Goal: Task Accomplishment & Management: Use online tool/utility

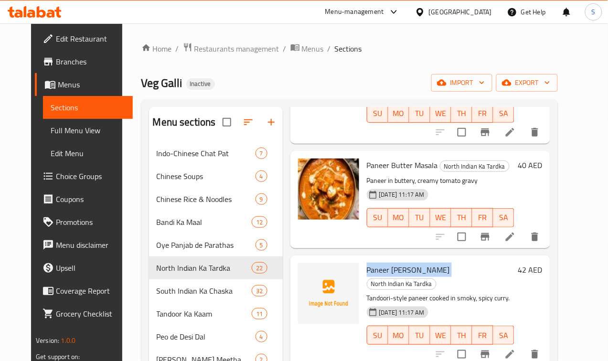
scroll to position [597, 0]
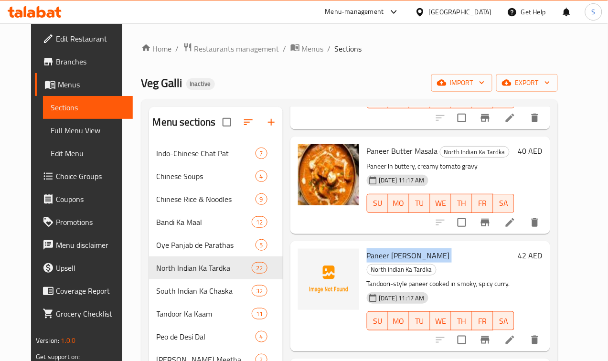
click at [367, 248] on span "Paneer [PERSON_NAME]" at bounding box center [408, 255] width 83 height 14
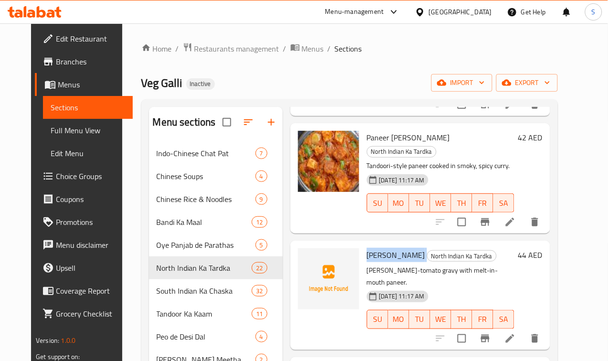
scroll to position [717, 0]
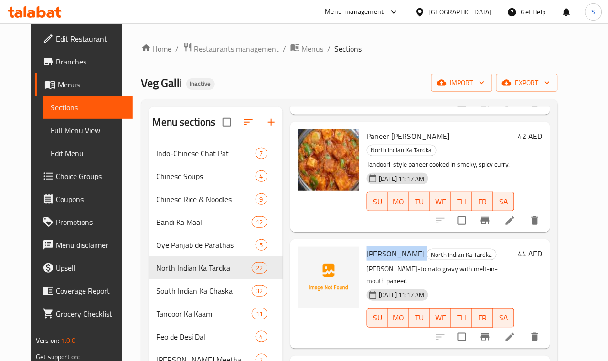
copy h6 "[PERSON_NAME]"
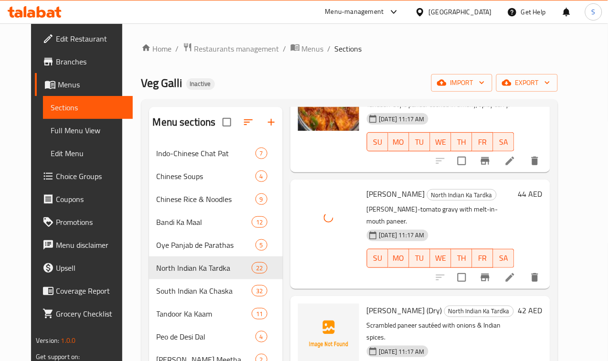
click at [367, 303] on span "[PERSON_NAME] (Dry)" at bounding box center [404, 310] width 75 height 14
copy h6 "[PERSON_NAME] (Dry)"
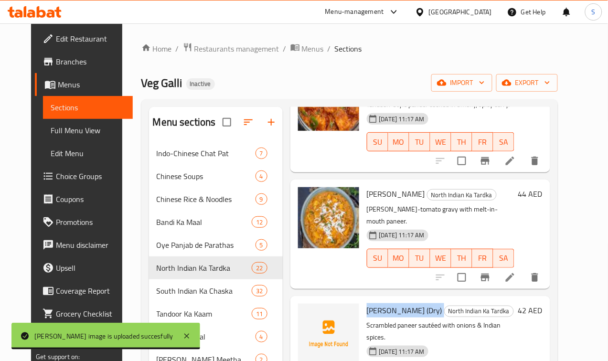
scroll to position [836, 0]
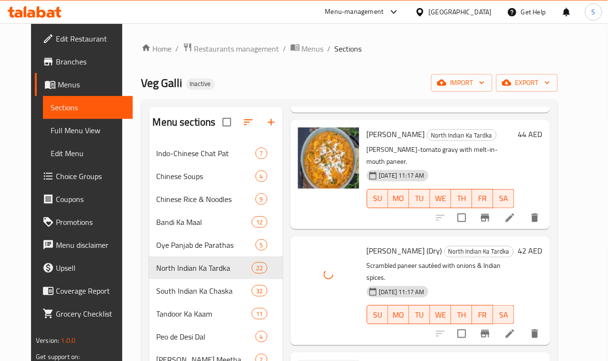
click at [367, 360] on span "Paneer Do Pyaza" at bounding box center [394, 367] width 54 height 14
copy h6 "Paneer Do Pyaza"
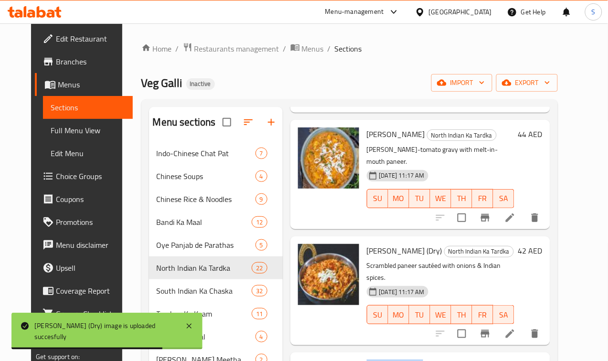
scroll to position [1015, 0]
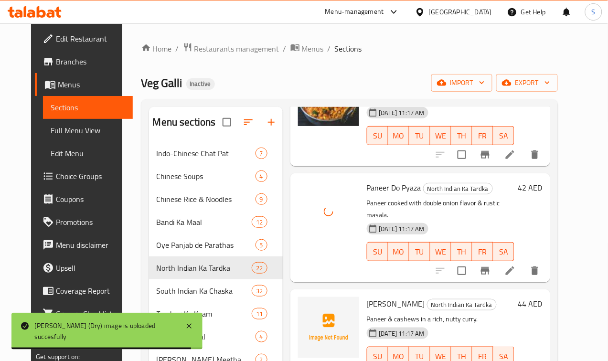
click at [367, 297] on span "[PERSON_NAME]" at bounding box center [396, 304] width 58 height 14
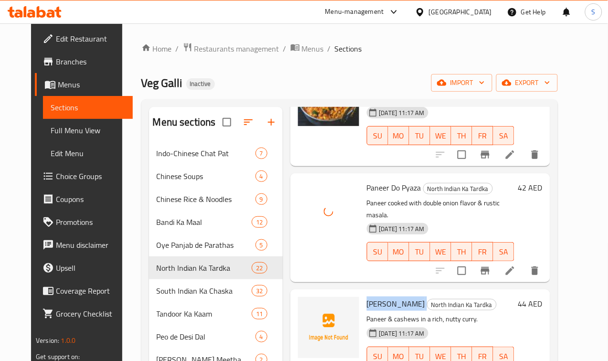
click at [367, 297] on span "[PERSON_NAME]" at bounding box center [396, 304] width 58 height 14
copy h6 "[PERSON_NAME]"
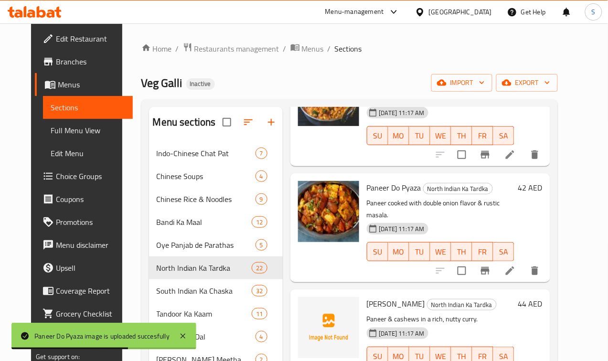
copy h6 "Matar Paneer"
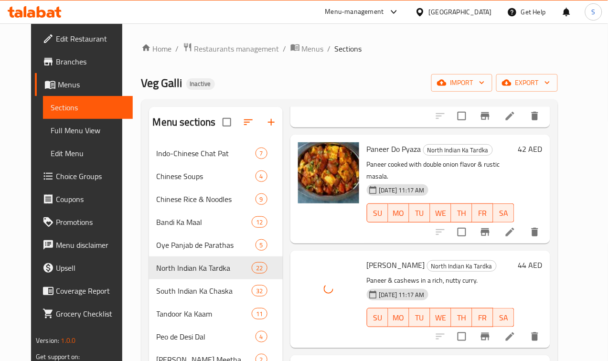
scroll to position [1075, 0]
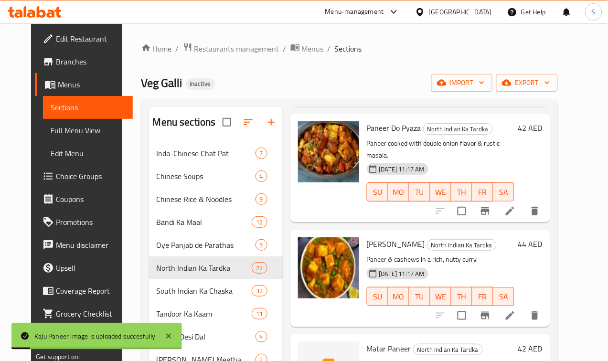
click at [367, 237] on span "[PERSON_NAME]" at bounding box center [396, 244] width 58 height 14
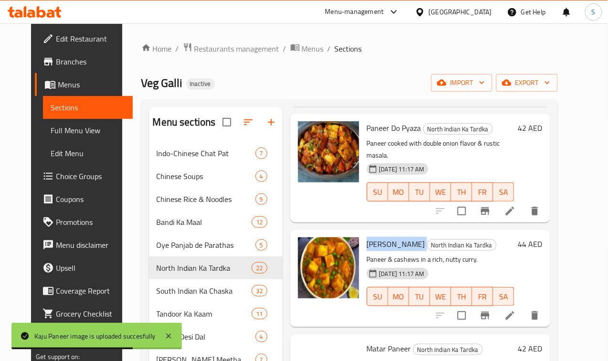
click at [367, 237] on span "[PERSON_NAME]" at bounding box center [396, 244] width 58 height 14
copy h6 "[PERSON_NAME]"
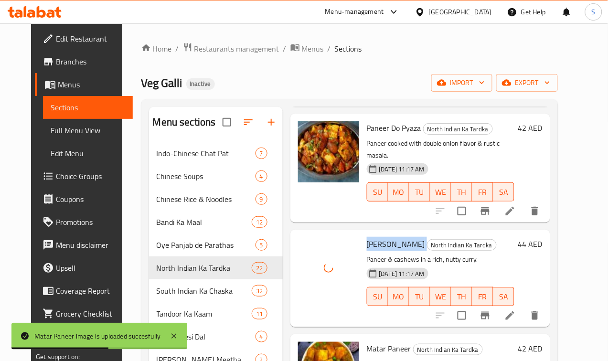
scroll to position [1135, 0]
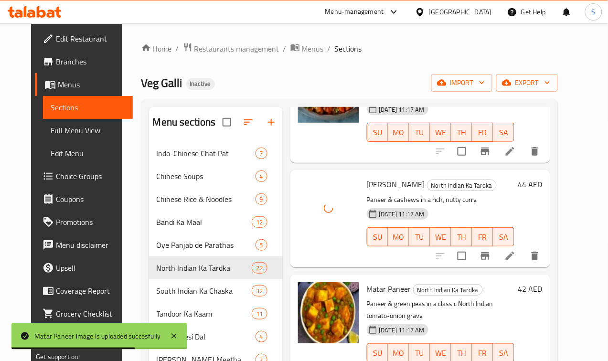
copy h6 "Kadai Mushroom"
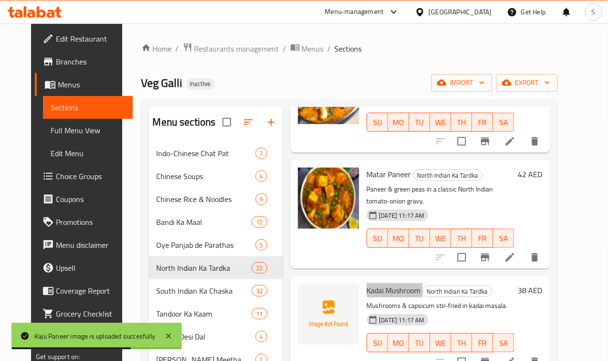
scroll to position [1254, 0]
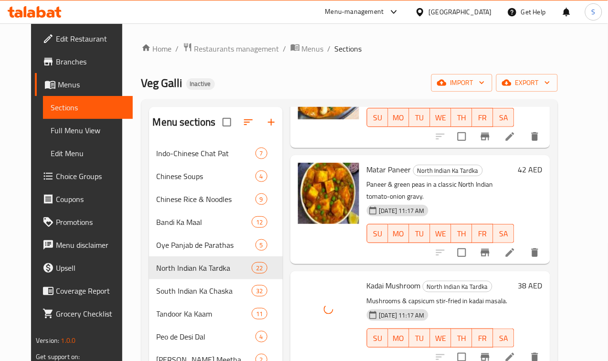
copy h6 "Mushroom Masala"
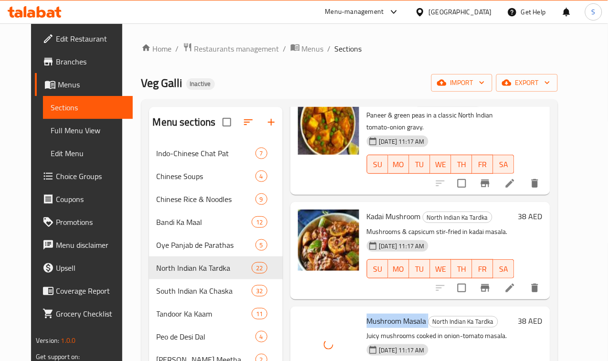
scroll to position [1433, 0]
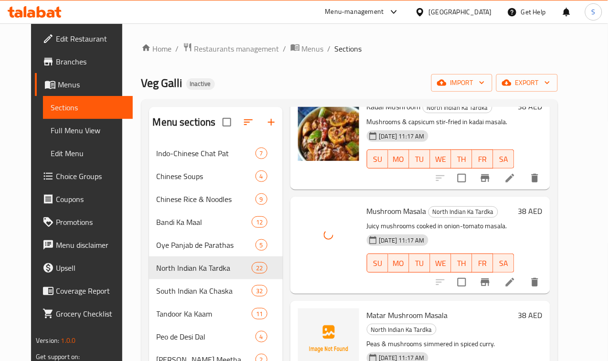
click at [367, 308] on span "Matar Mushroom Masala" at bounding box center [407, 315] width 81 height 14
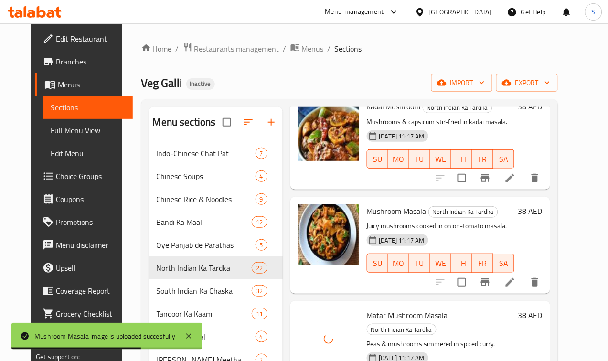
copy h6 "Green Peas Masala"
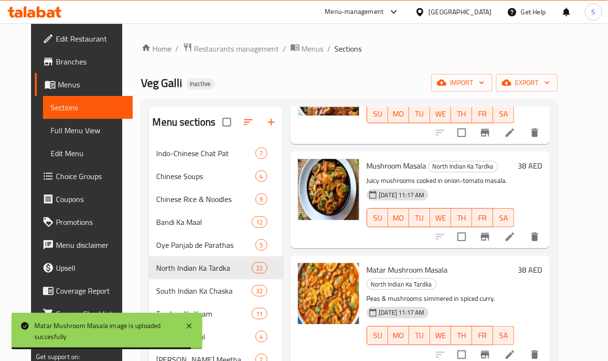
scroll to position [1612, 0]
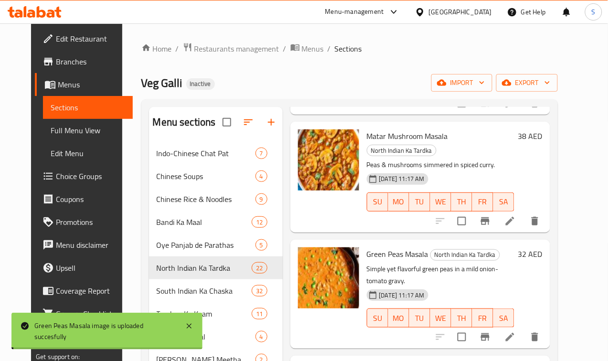
copy h6 "Mix Veg (Dry)"
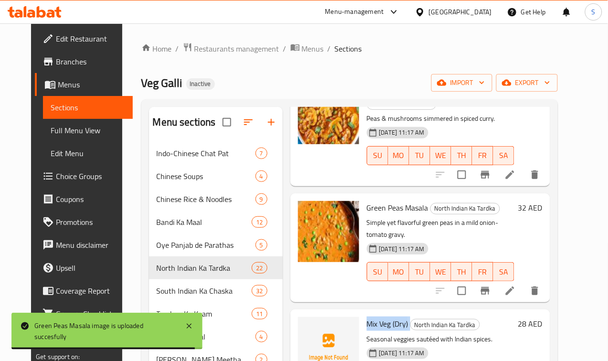
scroll to position [1732, 0]
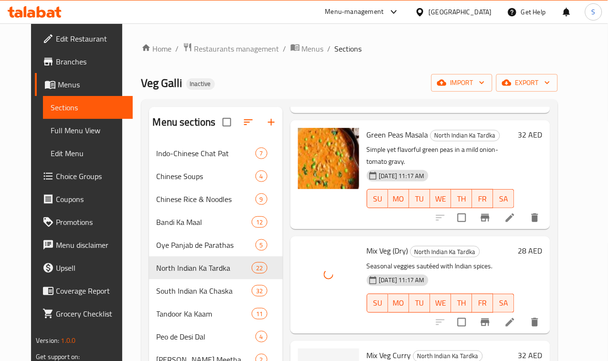
click at [367, 348] on span "Mix Veg Curry" at bounding box center [389, 355] width 44 height 14
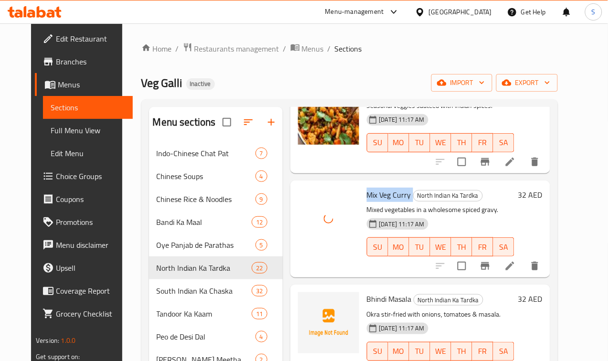
scroll to position [1911, 0]
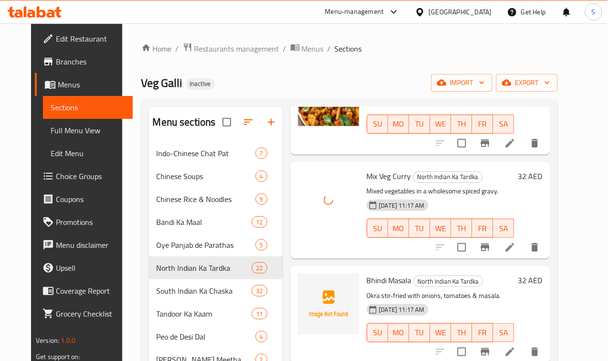
click at [367, 273] on span "Bhindi Masala" at bounding box center [389, 280] width 45 height 14
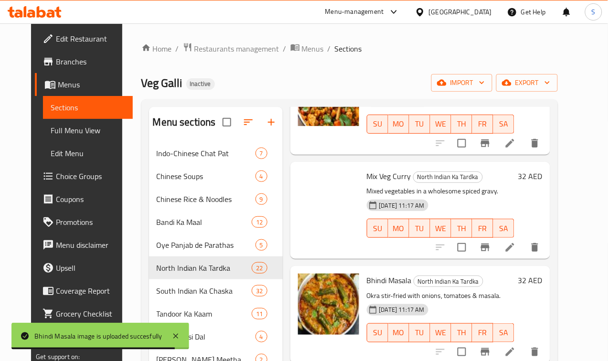
scroll to position [1972, 0]
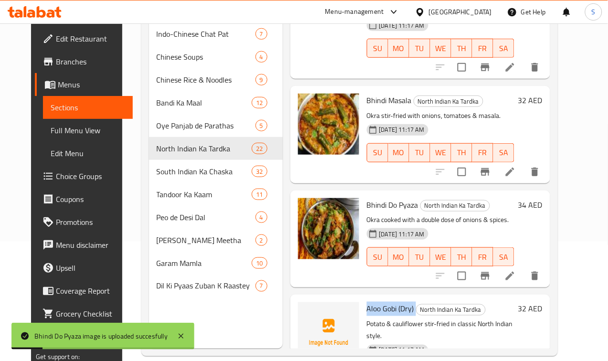
scroll to position [134, 0]
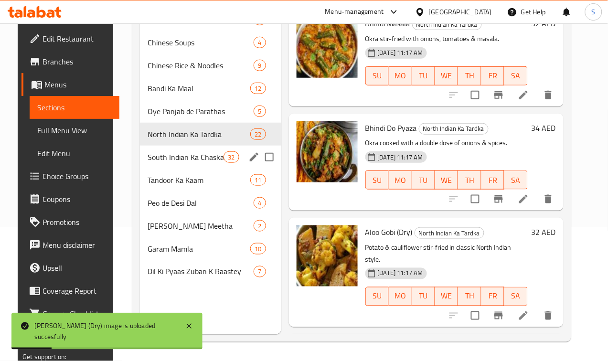
click at [168, 163] on span "South Indian Ka Chaska" at bounding box center [186, 156] width 76 height 11
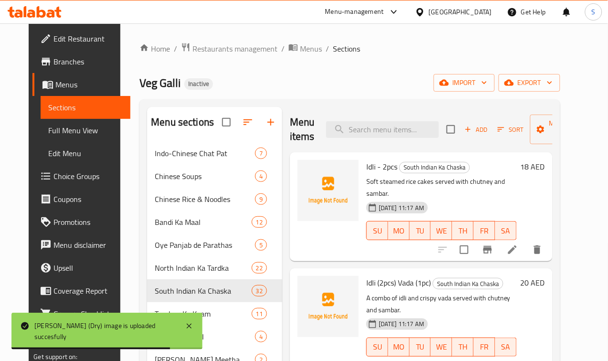
click at [366, 168] on span "Idli - 2pcs" at bounding box center [381, 167] width 31 height 14
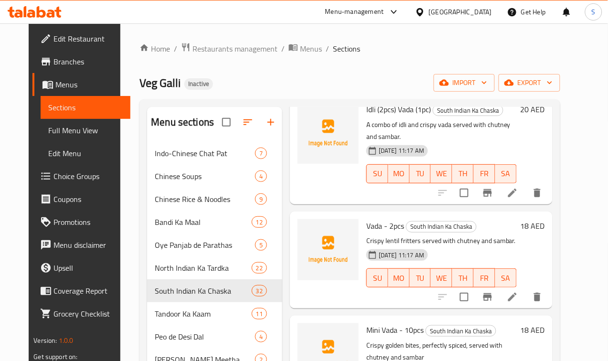
scroll to position [179, 0]
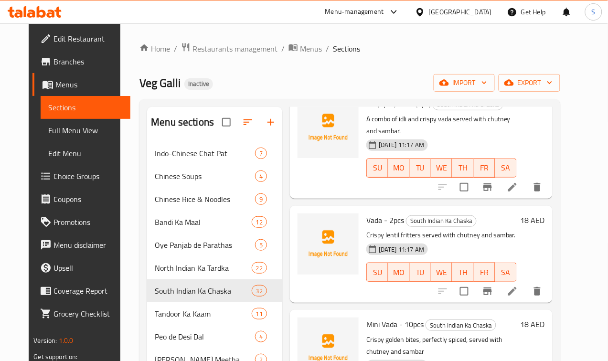
click at [366, 213] on span "Vada - 2pcs" at bounding box center [385, 220] width 38 height 14
click at [474, 229] on p "Crispy lentil fritters served with chutney and sambar." at bounding box center [441, 235] width 150 height 12
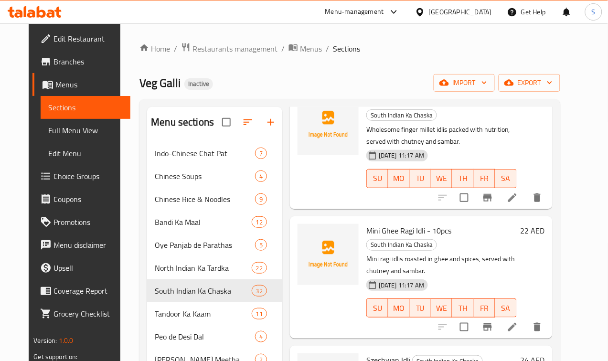
scroll to position [657, 0]
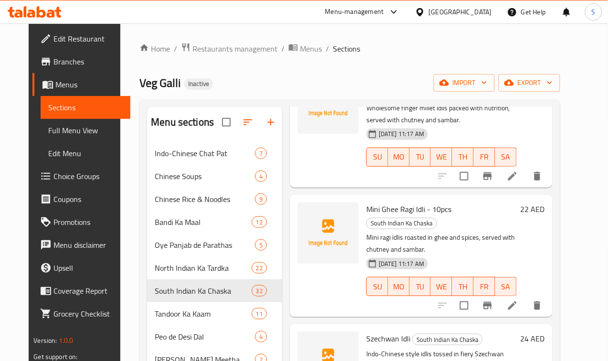
click at [370, 202] on span "Mini Ghee Ragi Idli - 10pcs" at bounding box center [408, 209] width 85 height 14
click at [366, 202] on span "Mini Ghee Ragi Idli - 10pcs" at bounding box center [408, 209] width 85 height 14
drag, startPoint x: 324, startPoint y: 146, endPoint x: 385, endPoint y: 147, distance: 61.2
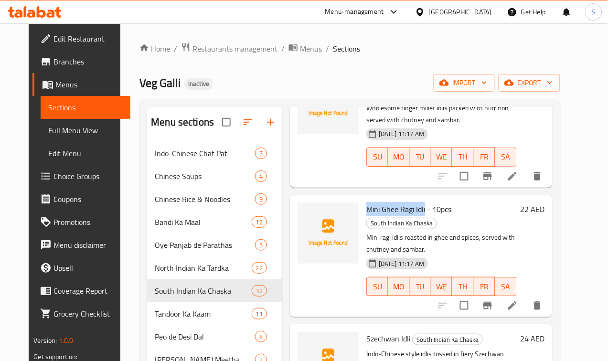
click at [385, 199] on div "Mini Ghee Ragi Idli - 10pcs South Indian Ka Chaska Mini ragi idlis roasted in g…" at bounding box center [442, 256] width 158 height 115
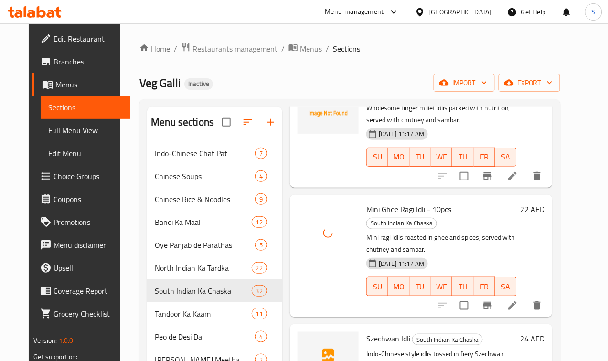
click at [366, 332] on span "Szechwan Idli" at bounding box center [388, 339] width 44 height 14
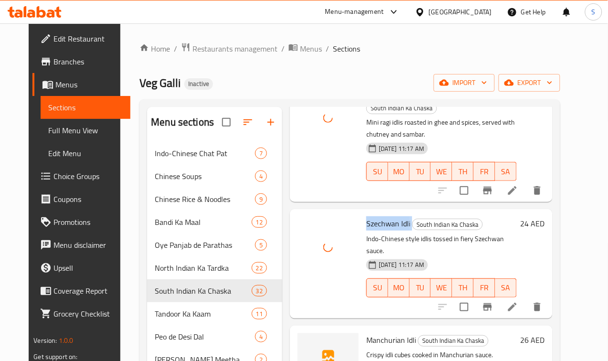
scroll to position [776, 0]
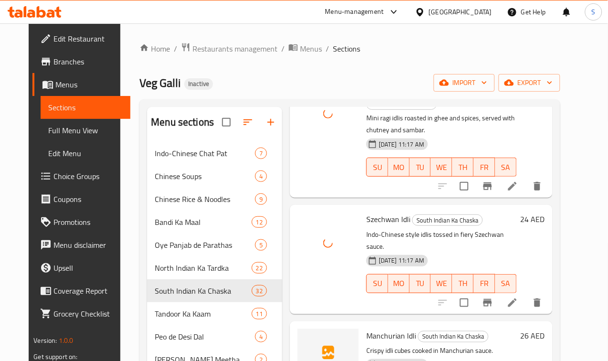
click at [366, 329] on span "Manchurian Idli" at bounding box center [391, 336] width 50 height 14
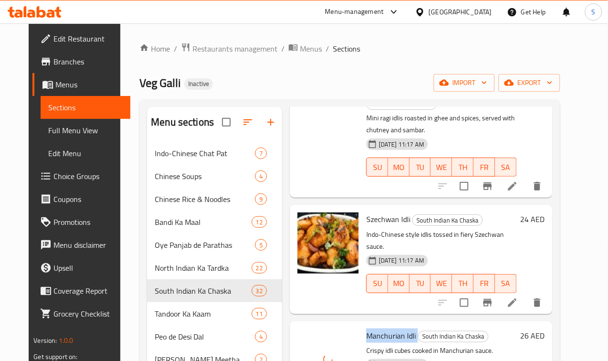
scroll to position [836, 0]
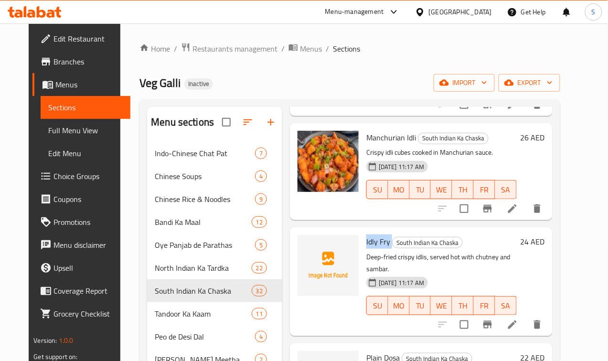
scroll to position [956, 0]
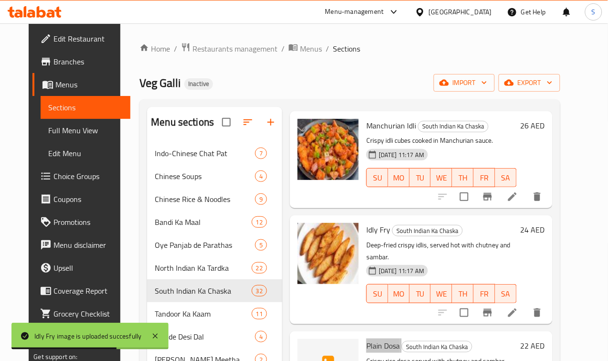
scroll to position [1015, 0]
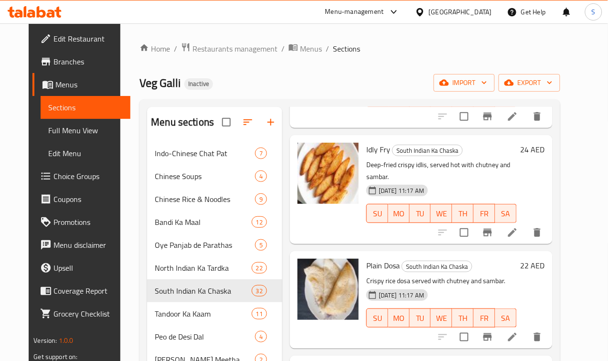
scroll to position [1135, 0]
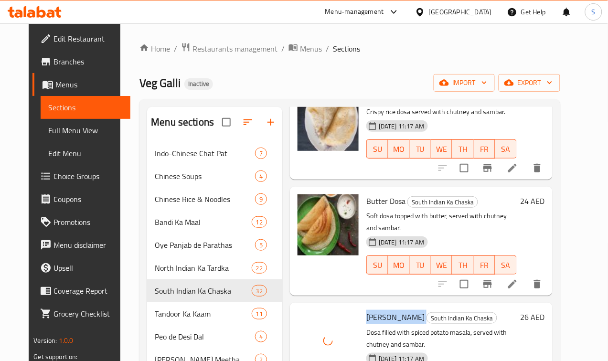
scroll to position [1314, 0]
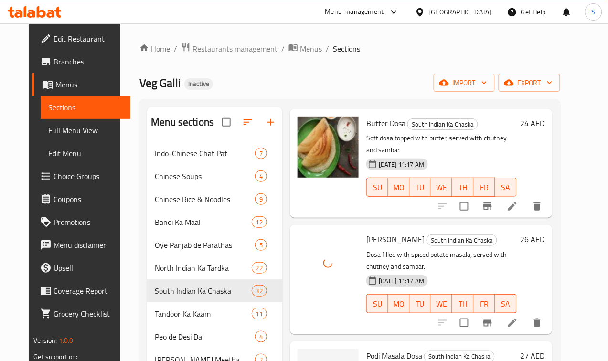
click at [366, 349] on span "Podi Masala Dosa" at bounding box center [394, 356] width 56 height 14
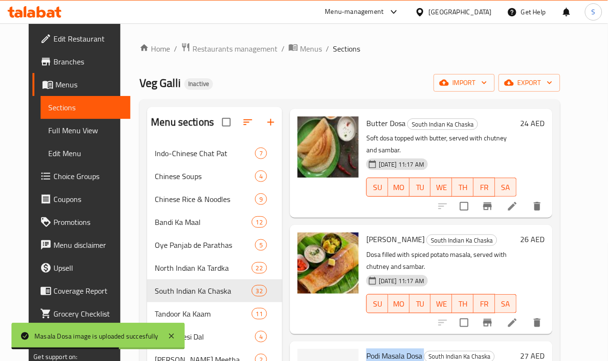
click at [366, 349] on span "Podi Masala Dosa" at bounding box center [394, 356] width 56 height 14
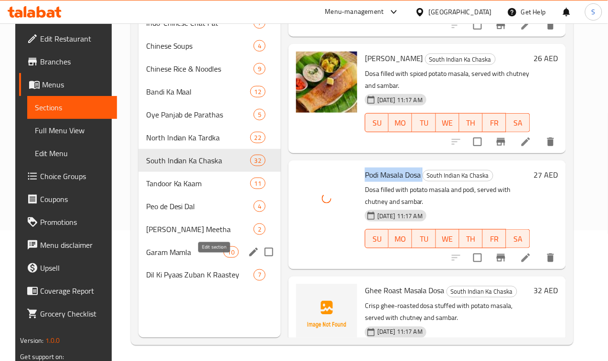
scroll to position [134, 0]
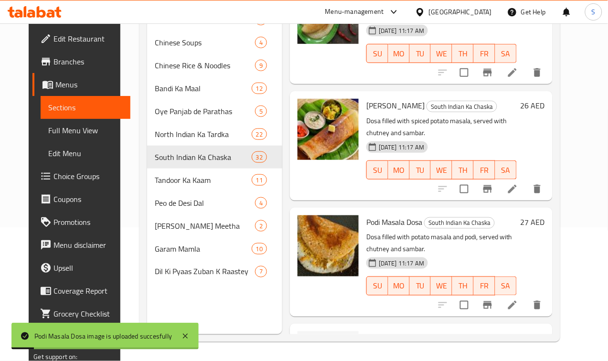
click at [375, 331] on span "Ghee Roast Masala Dosa" at bounding box center [406, 338] width 80 height 14
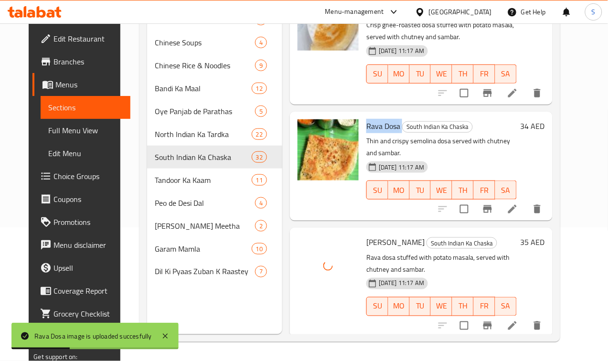
scroll to position [1672, 0]
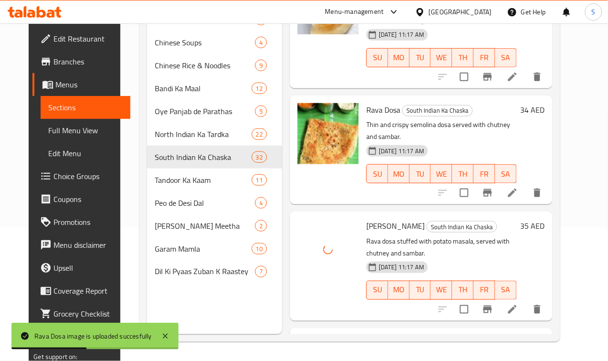
click at [366, 335] on span "Ragi Dosa" at bounding box center [382, 342] width 32 height 14
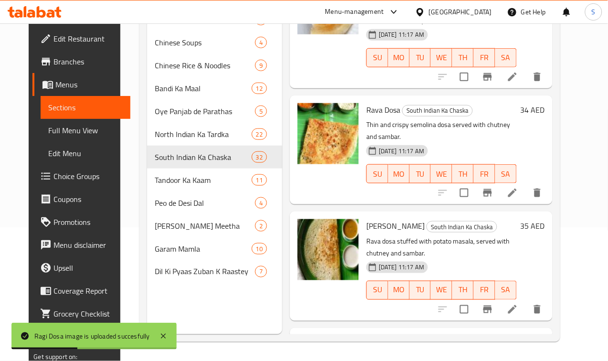
scroll to position [1851, 0]
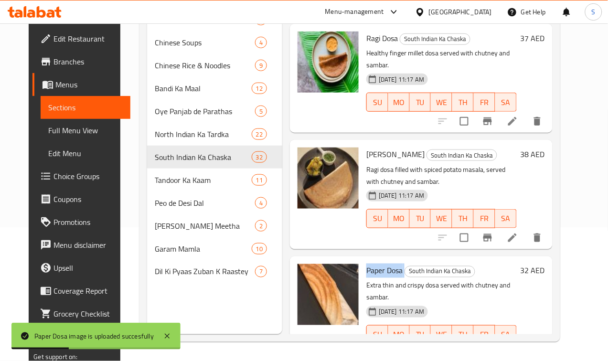
scroll to position [2090, 0]
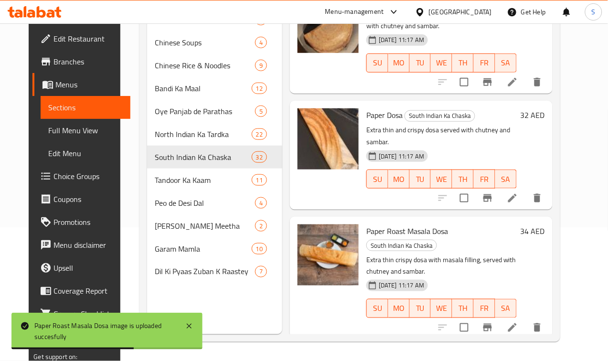
scroll to position [2150, 0]
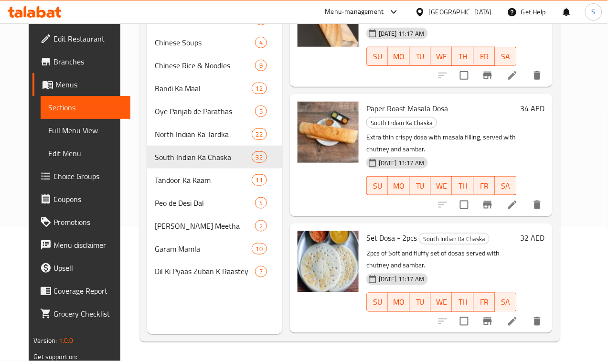
scroll to position [2269, 0]
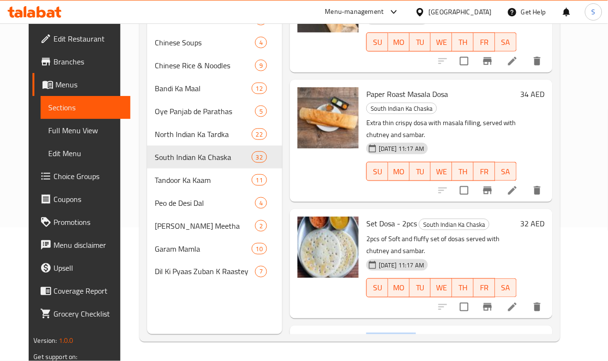
click at [332, 193] on div at bounding box center [332, 193] width 0 height 0
click at [357, 201] on body "​ Menu-management [GEOGRAPHIC_DATA] Get Help S Edit Restaurant Branches Menus S…" at bounding box center [304, 59] width 608 height 338
click at [357, 227] on div at bounding box center [304, 227] width 608 height 0
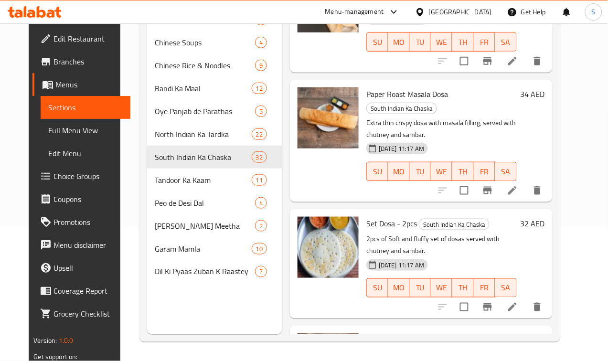
scroll to position [2329, 0]
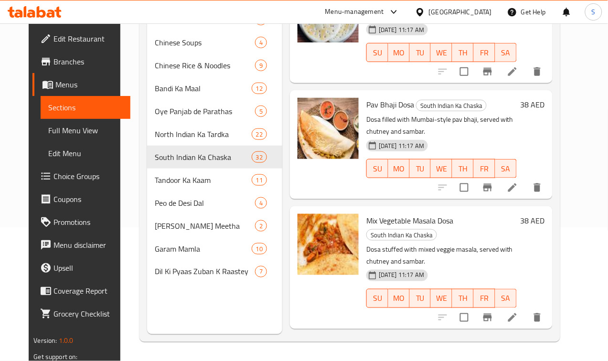
scroll to position [2508, 0]
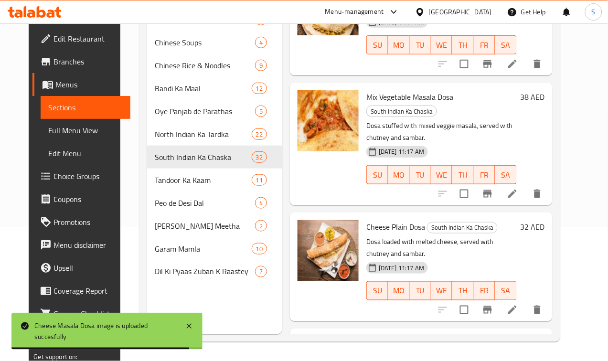
scroll to position [2687, 0]
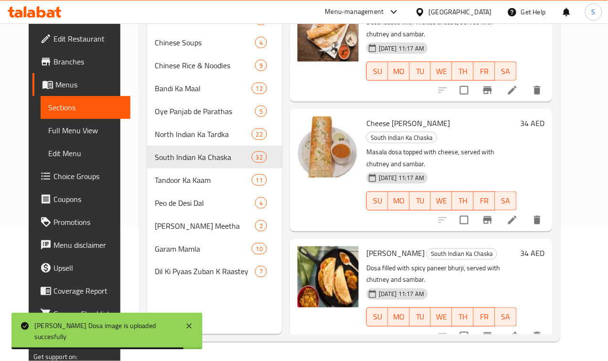
scroll to position [2867, 0]
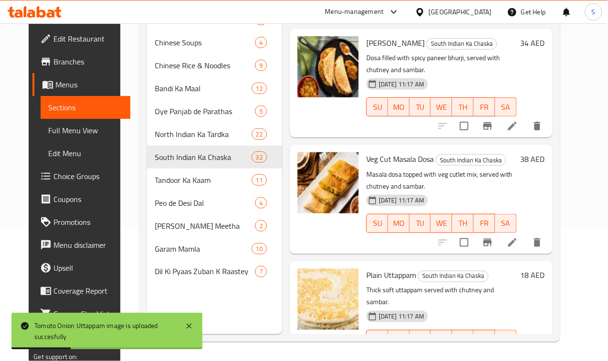
scroll to position [3063, 0]
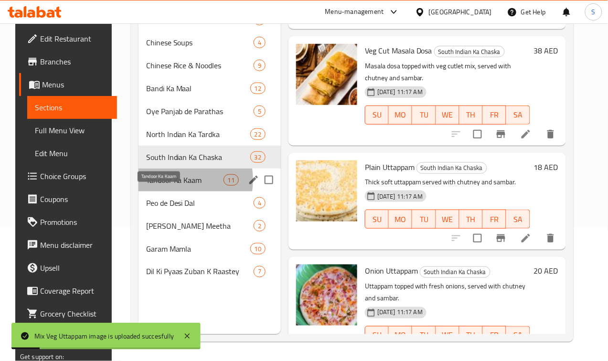
click at [160, 186] on span "Tandoor Ka Kaam" at bounding box center [184, 179] width 77 height 11
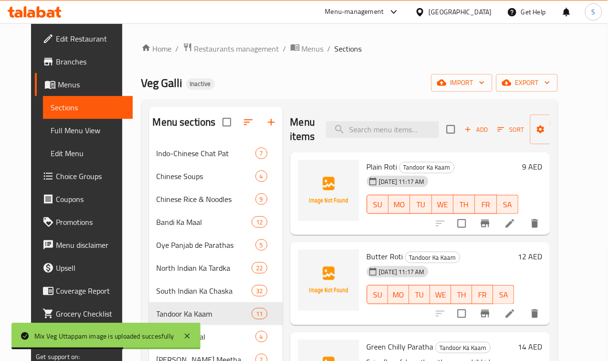
click at [363, 156] on div "Plain Roti Tandoor Ka Kaam [DATE] 11:17 AM SU MO TU WE TH FR SA" at bounding box center [443, 193] width 160 height 75
click at [367, 167] on span "Plain Roti" at bounding box center [382, 167] width 31 height 14
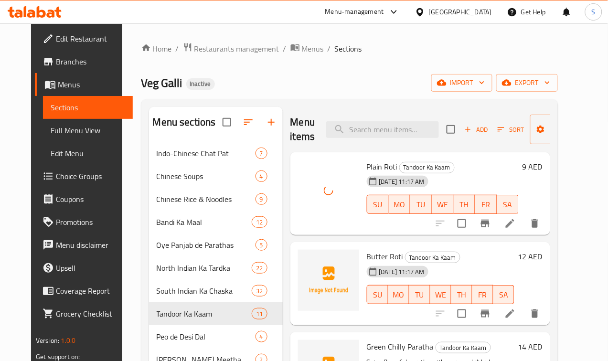
click at [363, 249] on div "Butter Roti Tandoor Ka Kaam [DATE] 11:17 AM SU MO TU WE TH FR SA" at bounding box center [440, 283] width 155 height 75
click at [367, 258] on span "Butter Roti" at bounding box center [385, 256] width 36 height 14
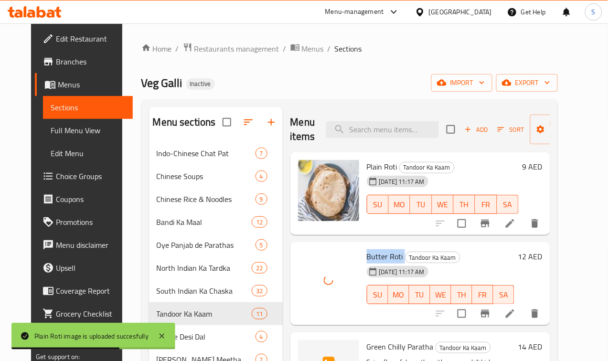
scroll to position [60, 0]
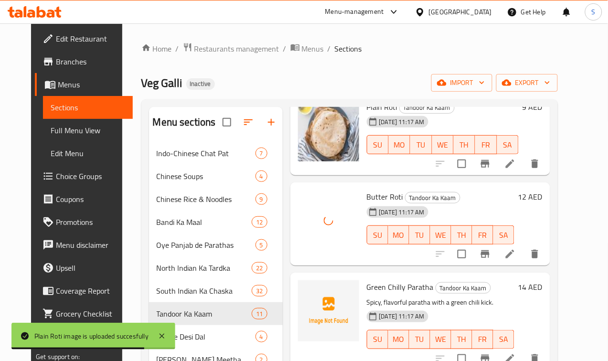
click at [367, 286] on span "Green Chilly Paratha" at bounding box center [400, 287] width 67 height 14
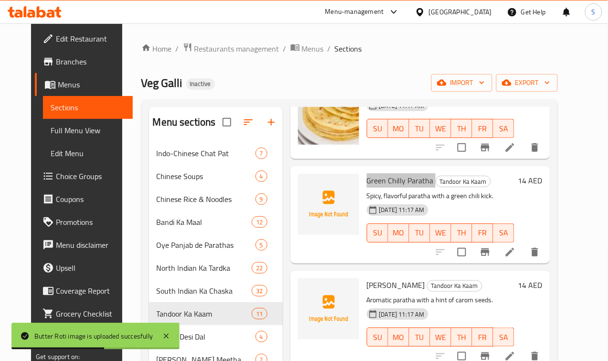
scroll to position [179, 0]
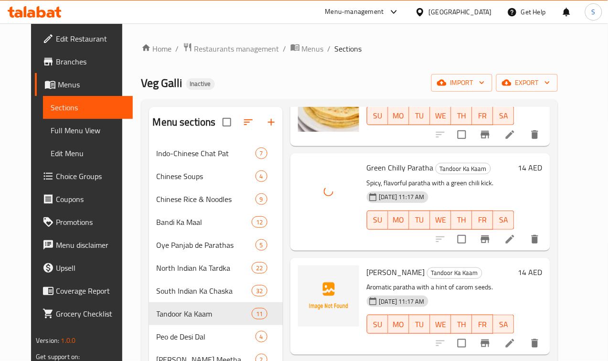
click at [367, 268] on span "[PERSON_NAME]" at bounding box center [396, 272] width 58 height 14
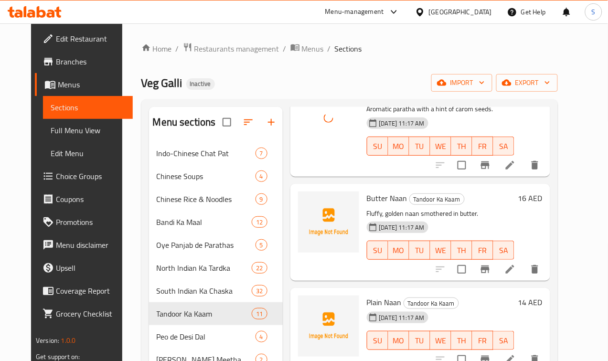
scroll to position [358, 0]
click at [367, 198] on span "Butter Naan" at bounding box center [387, 197] width 41 height 14
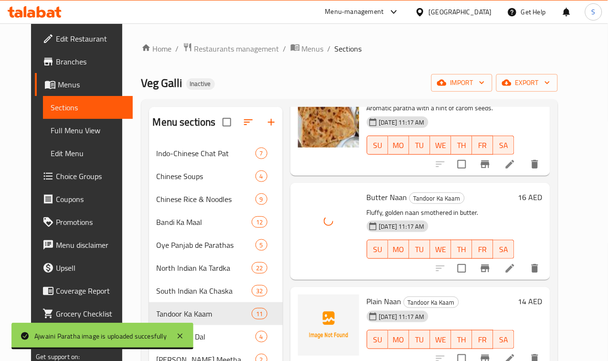
click at [367, 300] on span "Plain Naan" at bounding box center [384, 301] width 35 height 14
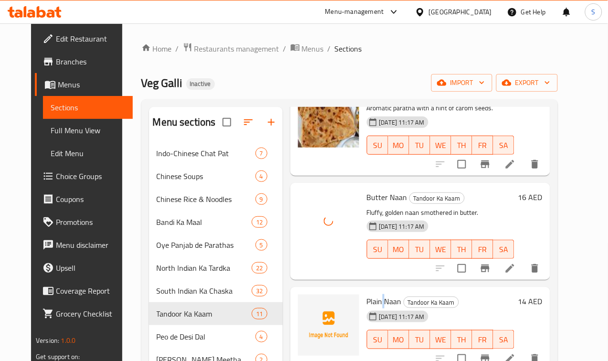
click at [367, 300] on span "Plain Naan" at bounding box center [384, 301] width 35 height 14
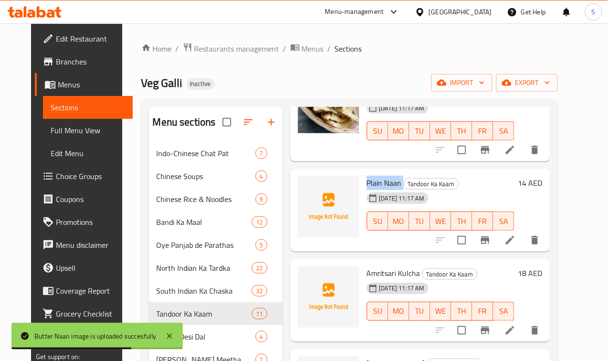
scroll to position [478, 0]
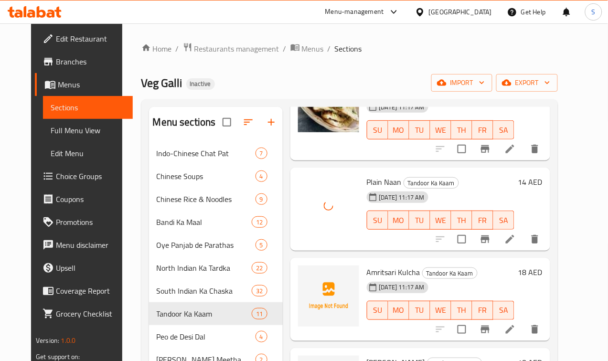
click at [367, 267] on span "Amritsari Kulcha" at bounding box center [394, 272] width 54 height 14
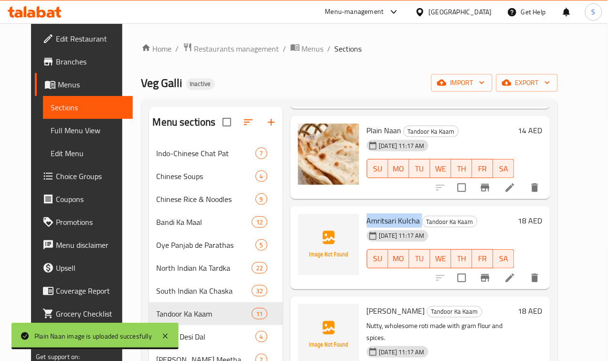
scroll to position [597, 0]
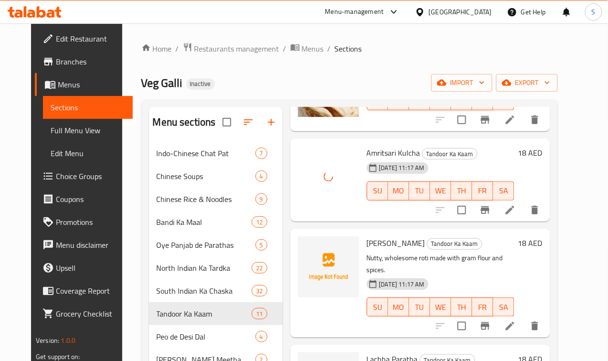
click at [367, 244] on span "[PERSON_NAME]" at bounding box center [396, 243] width 58 height 14
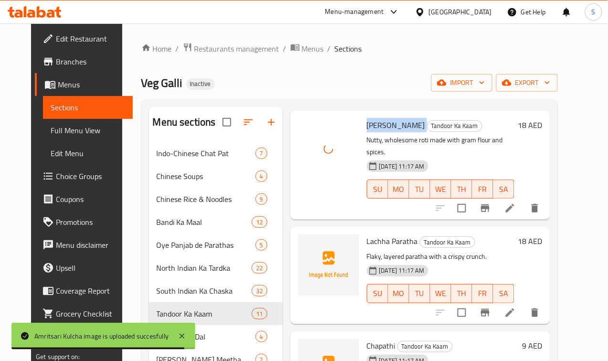
scroll to position [717, 0]
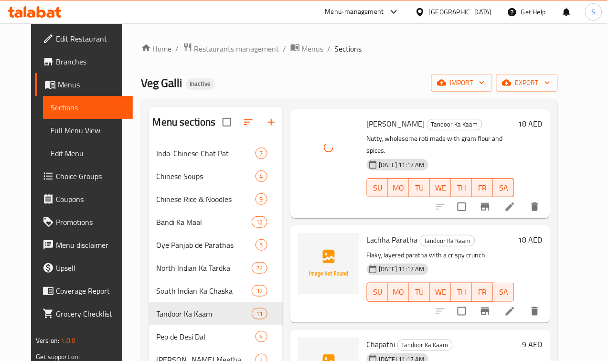
click at [367, 233] on span "Lachha Paratha" at bounding box center [392, 240] width 51 height 14
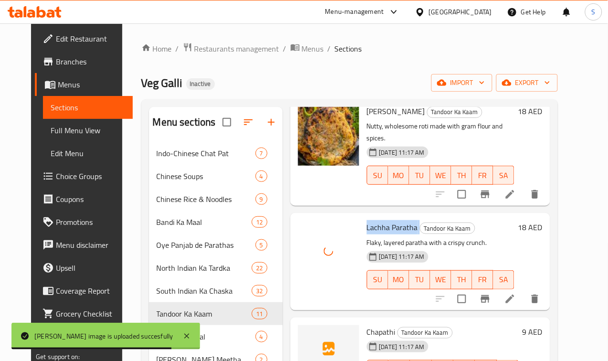
scroll to position [739, 0]
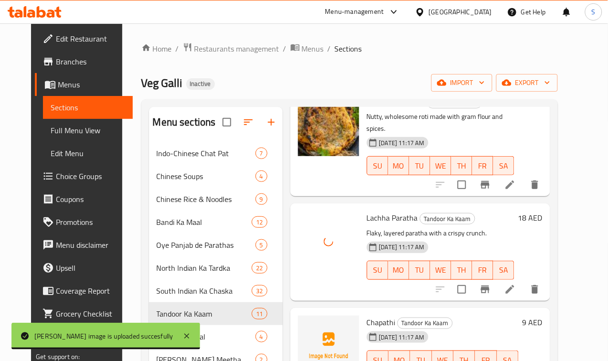
click at [367, 315] on span "Chapathi" at bounding box center [381, 322] width 29 height 14
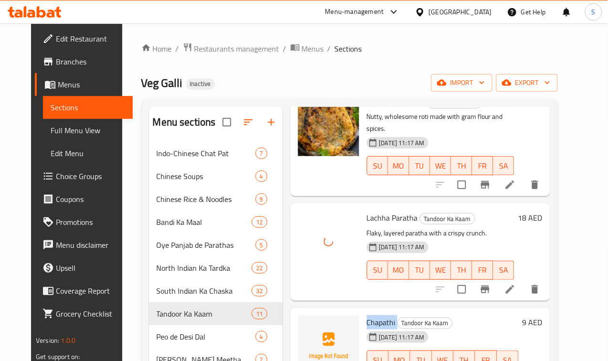
click at [367, 315] on span "Chapathi" at bounding box center [381, 322] width 29 height 14
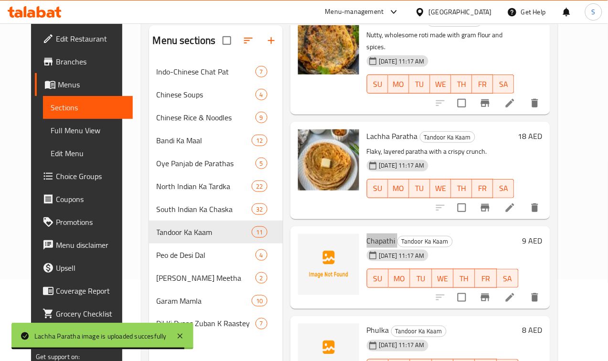
scroll to position [119, 0]
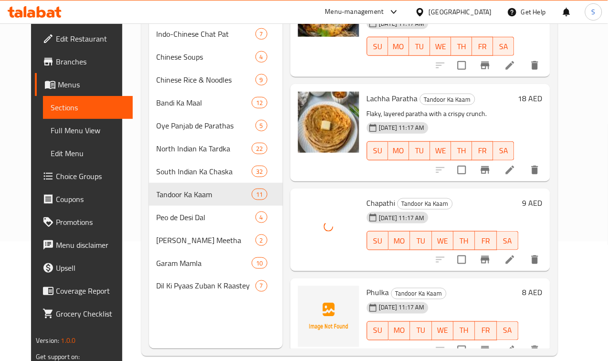
click at [367, 286] on span "Phulka" at bounding box center [378, 293] width 22 height 14
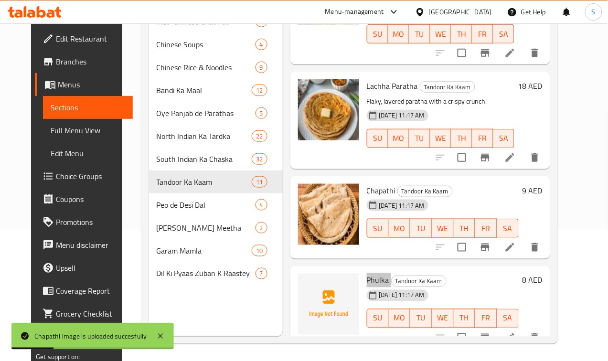
scroll to position [134, 0]
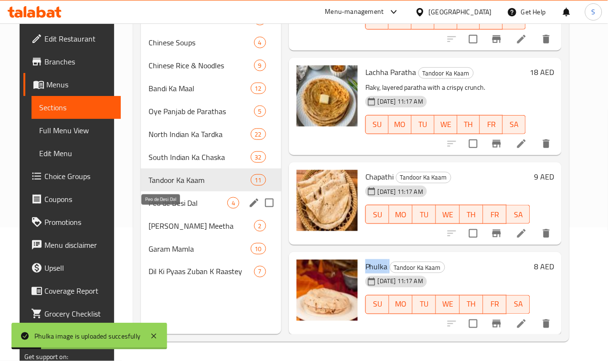
click at [166, 209] on span "Peo de Desi Dal" at bounding box center [188, 202] width 79 height 11
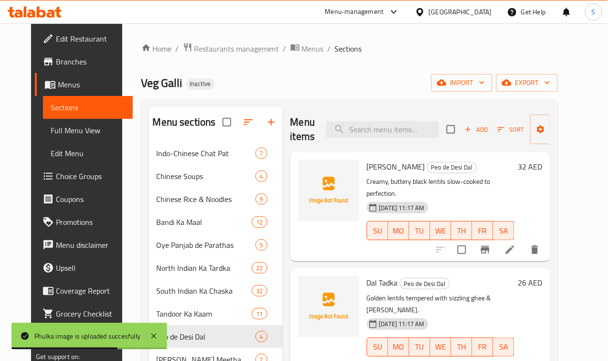
click at [367, 170] on span "[PERSON_NAME]" at bounding box center [396, 167] width 58 height 14
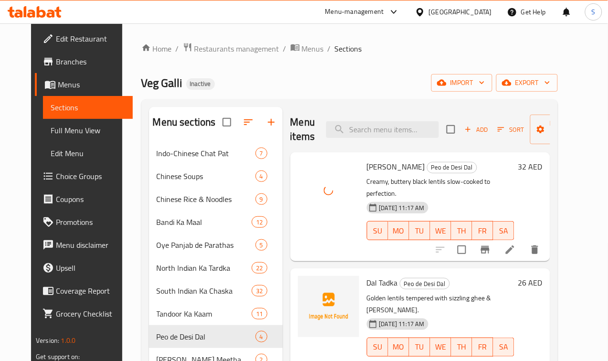
click at [367, 276] on span "Dal Tadka" at bounding box center [382, 283] width 31 height 14
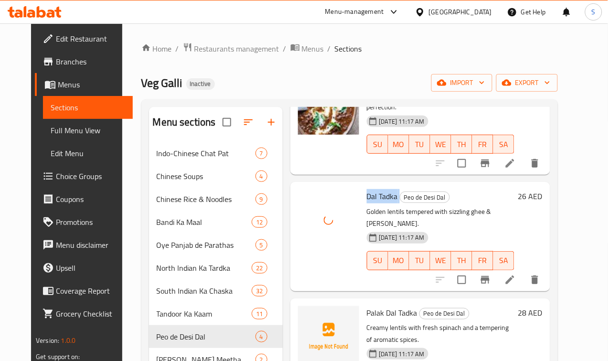
scroll to position [94, 0]
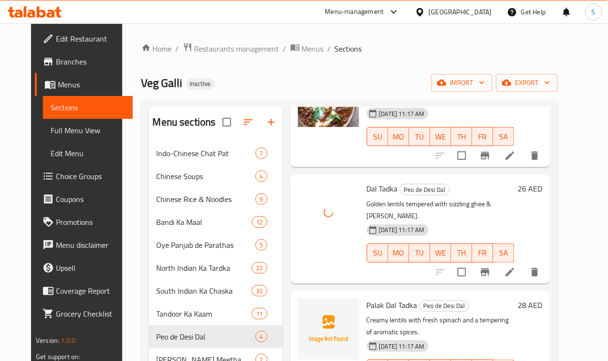
click at [350, 291] on div "Palak Dal Tadka Peo de Desi Dal Creamy lentils with fresh spinach and a temperi…" at bounding box center [420, 345] width 260 height 109
click at [367, 298] on span "Palak Dal Tadka" at bounding box center [392, 305] width 51 height 14
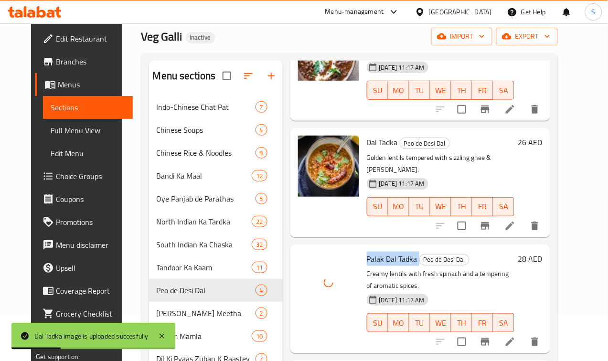
scroll to position [119, 0]
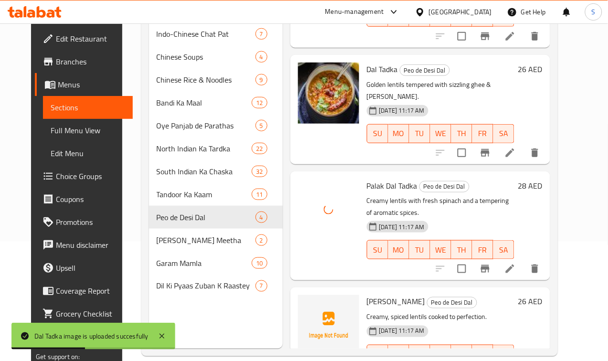
click at [367, 295] on span "[PERSON_NAME]" at bounding box center [396, 302] width 58 height 14
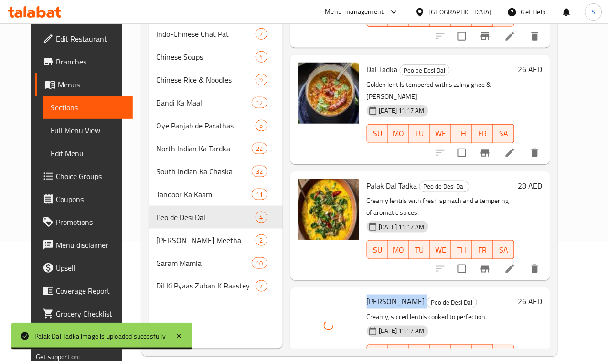
scroll to position [134, 0]
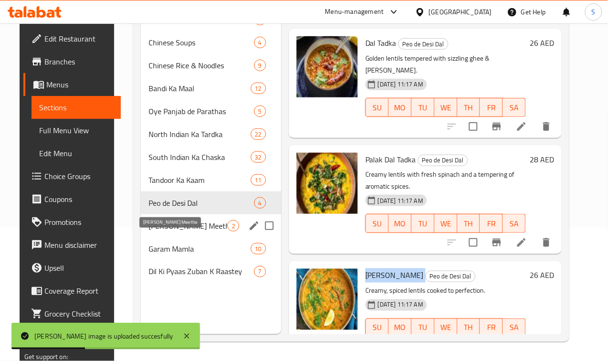
click at [149, 232] on span "[PERSON_NAME] Meetha" at bounding box center [188, 225] width 79 height 11
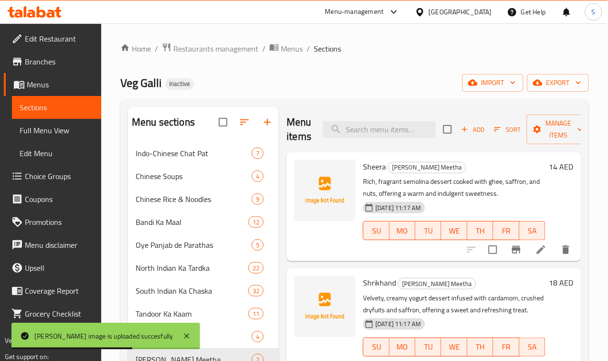
click at [363, 164] on span "Sheera" at bounding box center [374, 167] width 23 height 14
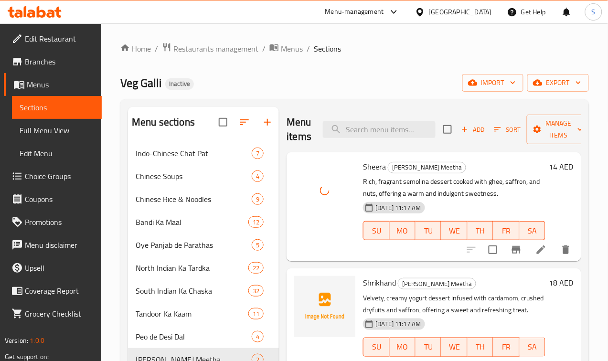
click at [363, 277] on span "Shrikhand" at bounding box center [379, 283] width 33 height 14
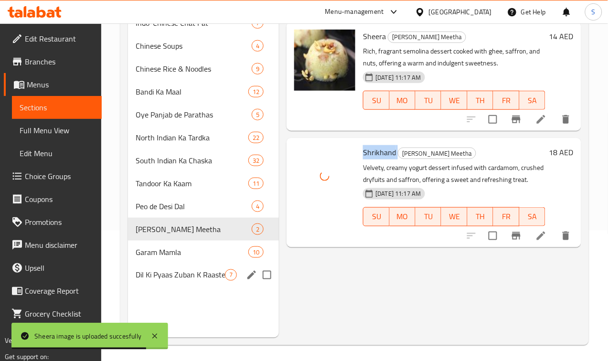
scroll to position [134, 0]
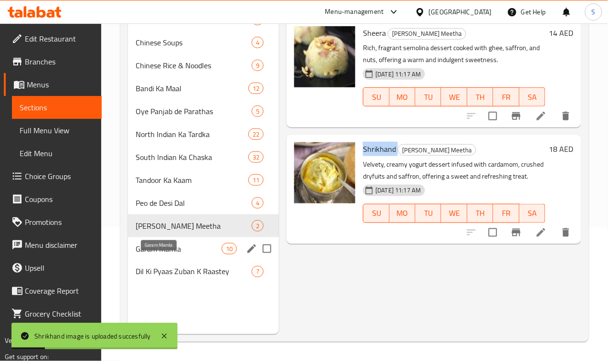
click at [178, 255] on span "Garam Mamla" at bounding box center [179, 248] width 86 height 11
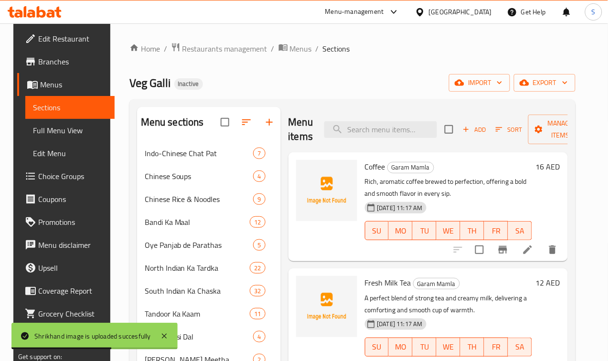
click at [365, 173] on span "Coffee" at bounding box center [375, 167] width 21 height 14
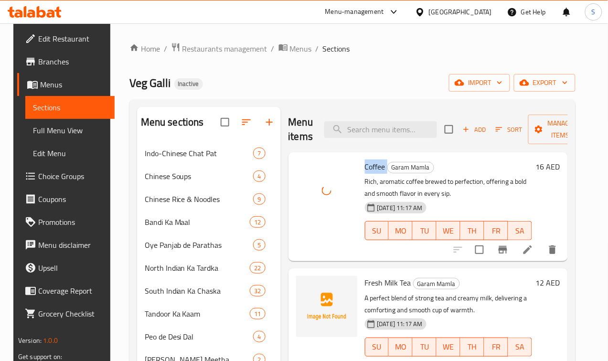
click at [365, 282] on span "Fresh Milk Tea" at bounding box center [388, 283] width 46 height 14
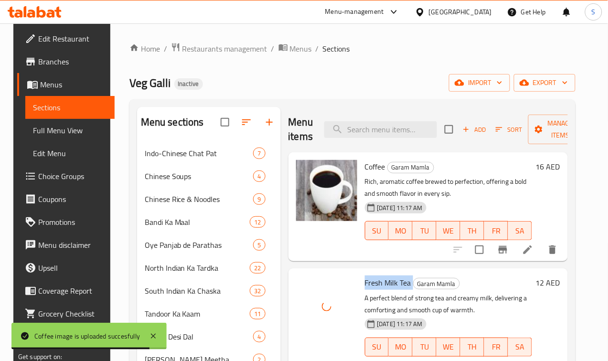
scroll to position [119, 0]
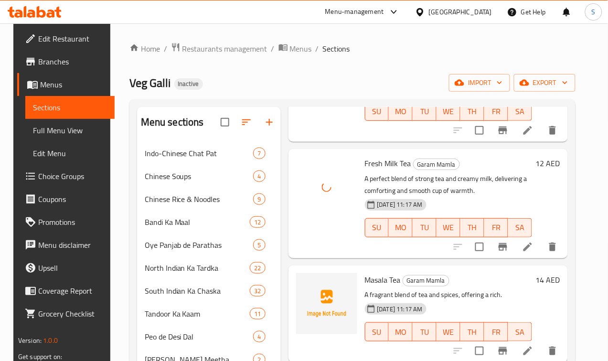
click at [365, 279] on span "Masala Tea" at bounding box center [383, 280] width 36 height 14
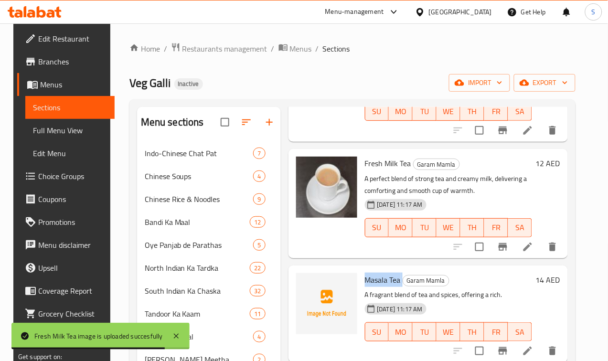
scroll to position [239, 0]
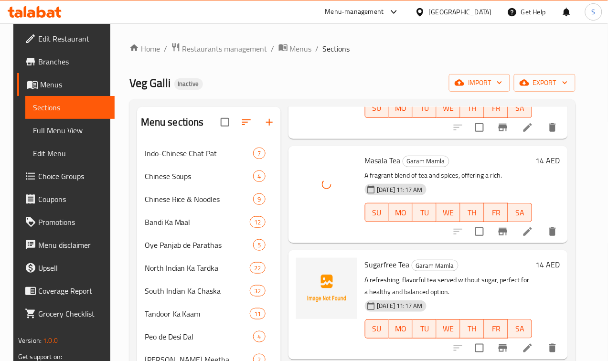
click at [365, 266] on span "Sugarfree Tea" at bounding box center [387, 265] width 45 height 14
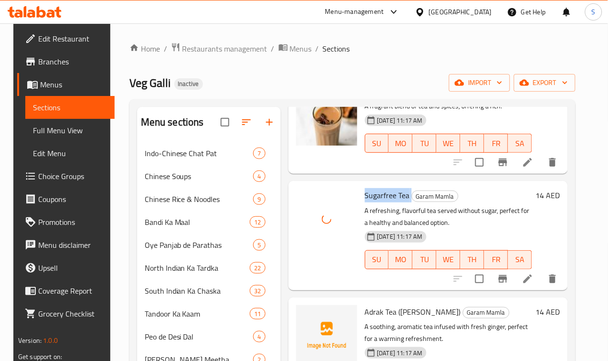
scroll to position [418, 0]
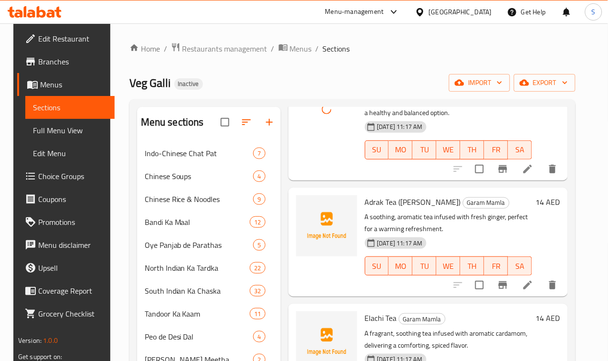
click at [365, 209] on span "Adrak Tea ([PERSON_NAME])" at bounding box center [413, 202] width 96 height 14
click at [365, 202] on span "Adrak Tea ([PERSON_NAME])" at bounding box center [413, 202] width 96 height 14
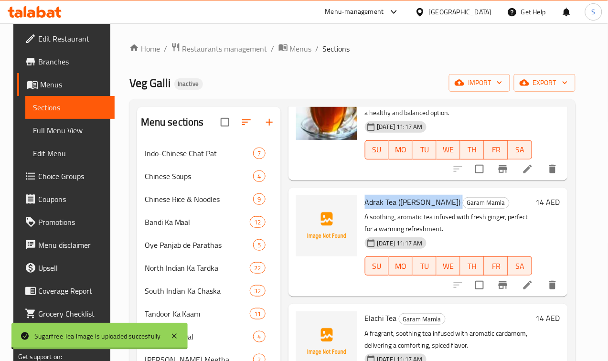
click at [365, 202] on span "Adrak Tea ([PERSON_NAME])" at bounding box center [413, 202] width 96 height 14
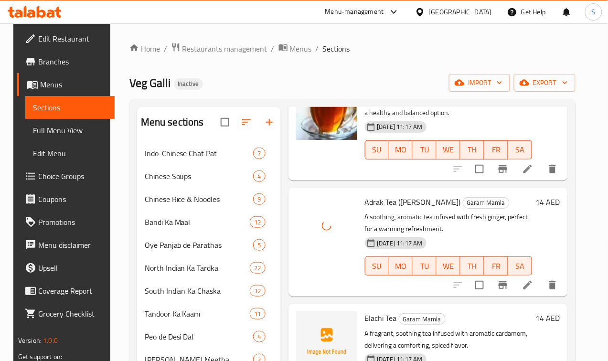
click at [361, 314] on div "Elachi Tea Garam Mamla A fragrant, soothing tea infused with aromatic cardamom,…" at bounding box center [448, 358] width 175 height 101
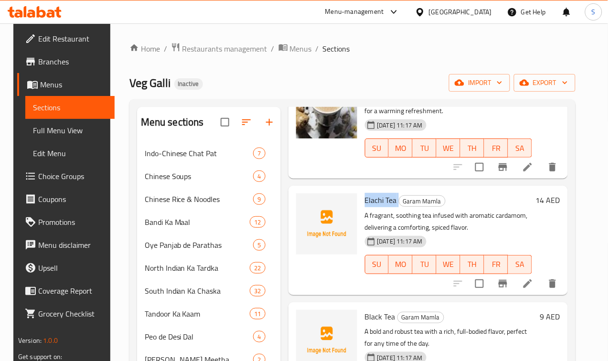
scroll to position [537, 0]
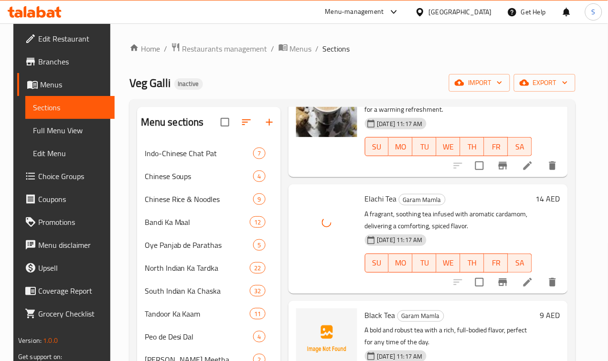
click at [365, 316] on span "Black Tea" at bounding box center [380, 315] width 31 height 14
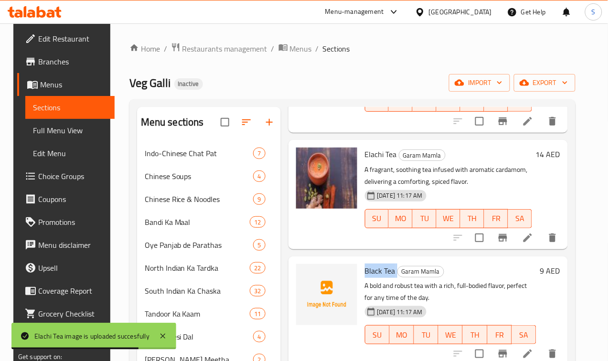
scroll to position [657, 0]
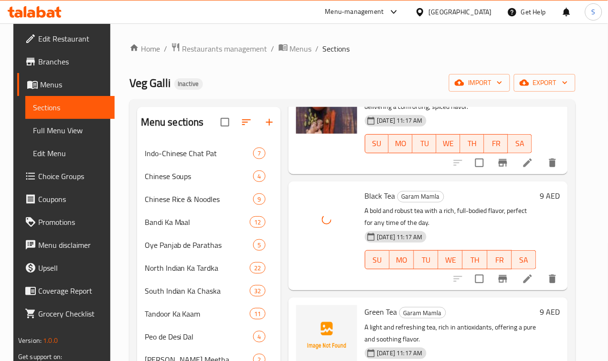
click at [365, 314] on span "Green Tea" at bounding box center [381, 312] width 32 height 14
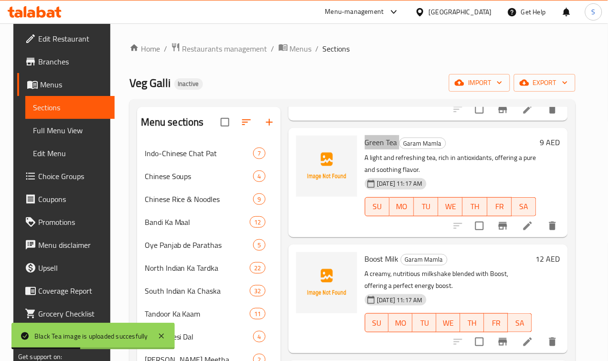
scroll to position [827, 0]
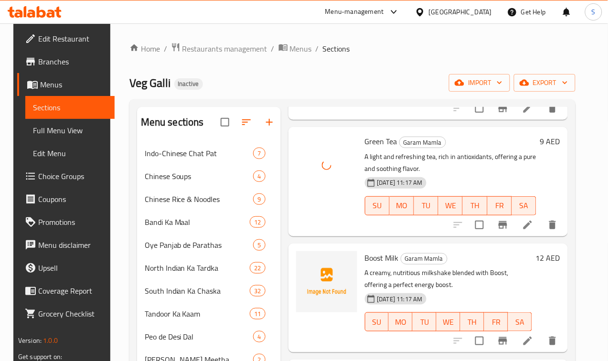
click at [333, 244] on div "Boost Milk Garam Mamla A creamy, nutritious milkshake blended with Boost, offer…" at bounding box center [429, 298] width 280 height 109
click at [365, 259] on span "Boost Milk" at bounding box center [382, 258] width 34 height 14
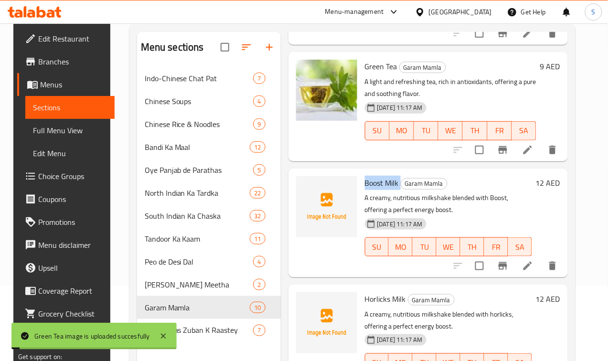
scroll to position [134, 0]
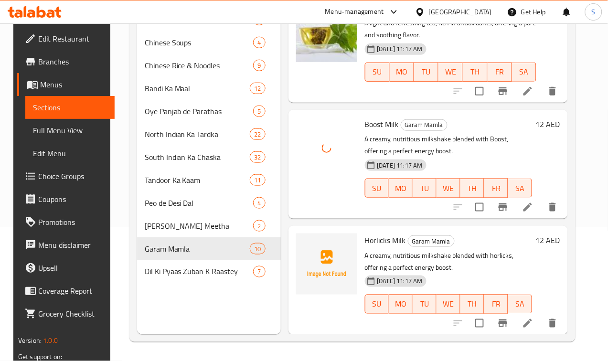
click at [365, 240] on span "Horlicks Milk" at bounding box center [385, 240] width 41 height 14
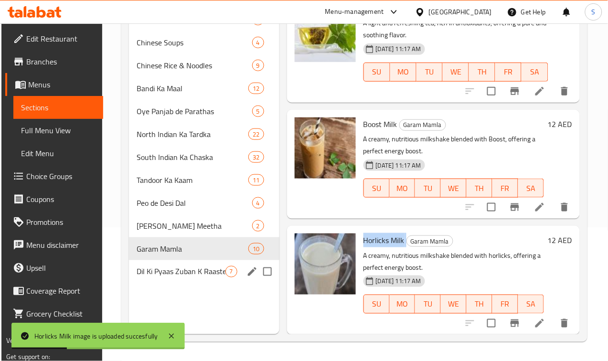
click at [175, 278] on span "Dil Ki Pyaas Zuban K Raastey" at bounding box center [181, 271] width 88 height 11
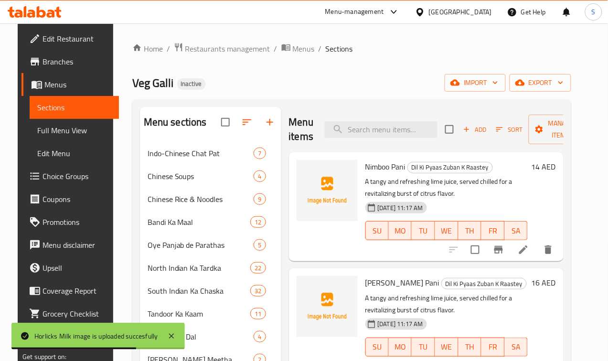
click at [365, 163] on span "Nimboo Pani" at bounding box center [385, 167] width 40 height 14
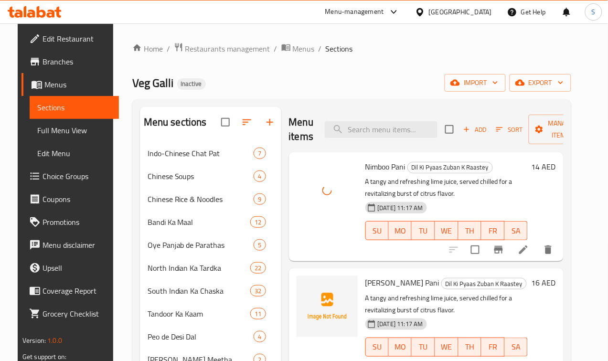
click at [365, 279] on span "[PERSON_NAME] Pani" at bounding box center [402, 283] width 74 height 14
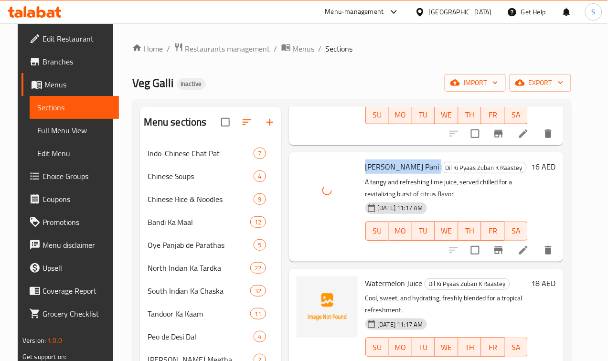
scroll to position [119, 0]
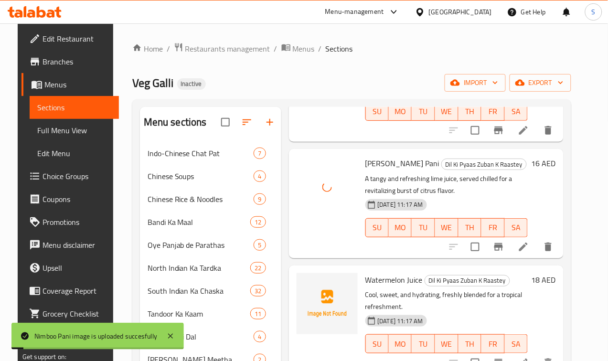
click at [365, 279] on span "Watermelon Juice" at bounding box center [393, 280] width 57 height 14
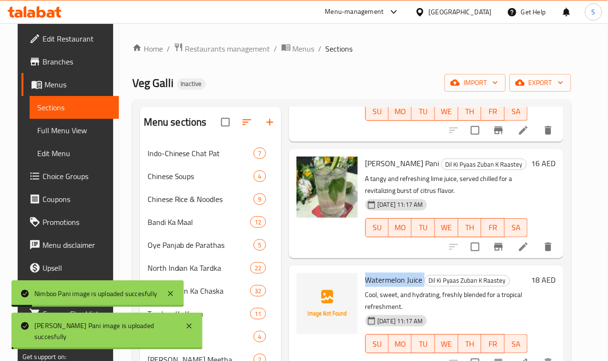
click at [365, 279] on span "Watermelon Juice" at bounding box center [393, 280] width 57 height 14
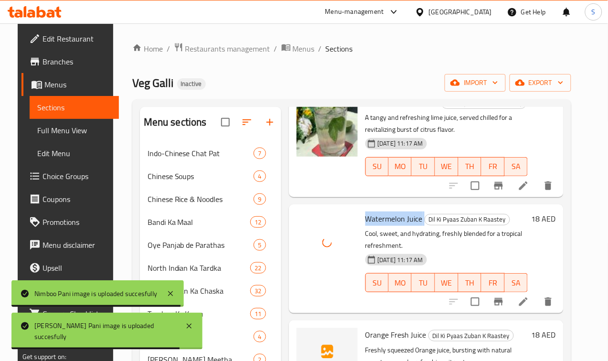
scroll to position [239, 0]
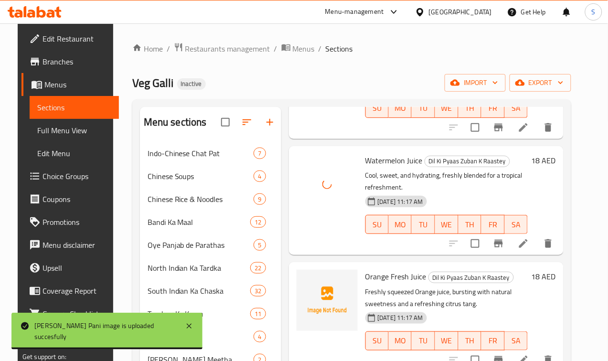
click at [365, 269] on span "Orange Fresh Juice" at bounding box center [395, 276] width 61 height 14
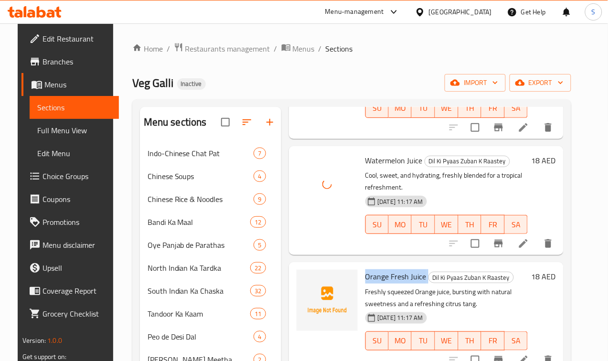
click at [365, 269] on span "Orange Fresh Juice" at bounding box center [395, 276] width 61 height 14
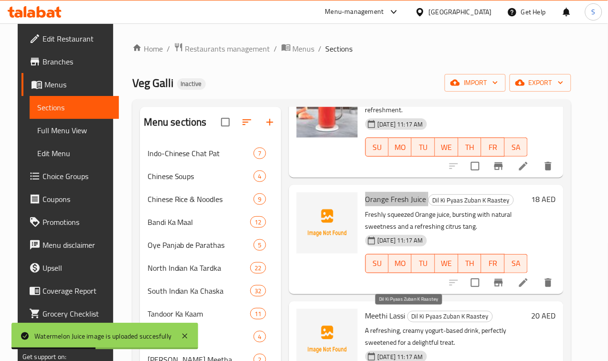
scroll to position [299, 0]
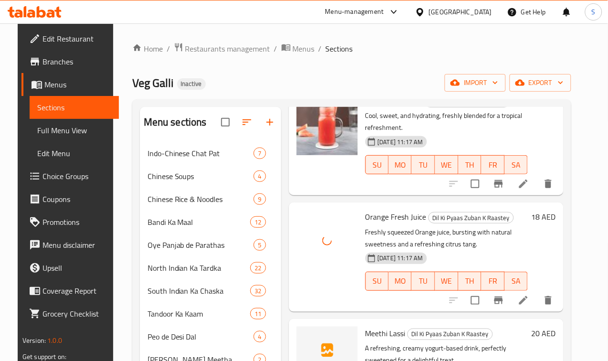
click at [365, 326] on span "Meethi Lassi" at bounding box center [385, 333] width 40 height 14
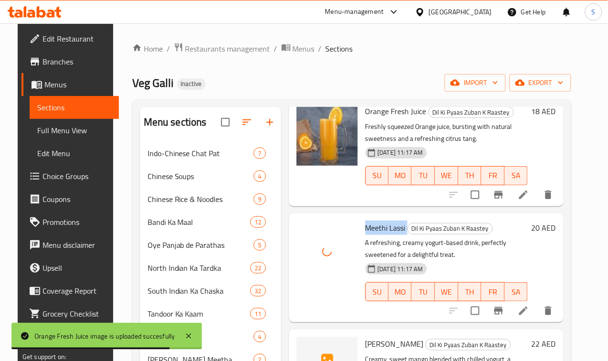
scroll to position [479, 0]
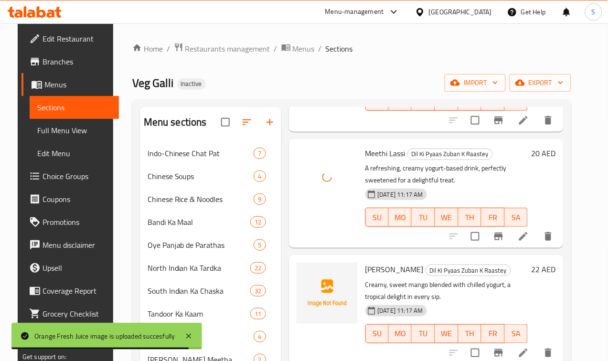
click at [365, 262] on span "[PERSON_NAME]" at bounding box center [394, 269] width 58 height 14
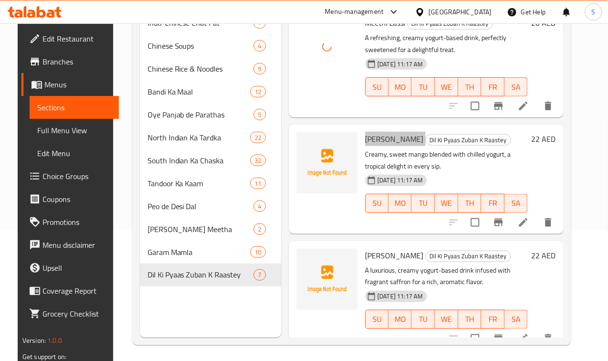
scroll to position [134, 0]
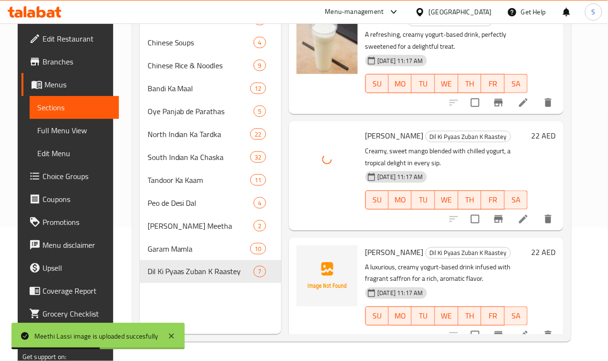
click at [365, 245] on span "[PERSON_NAME]" at bounding box center [394, 252] width 58 height 14
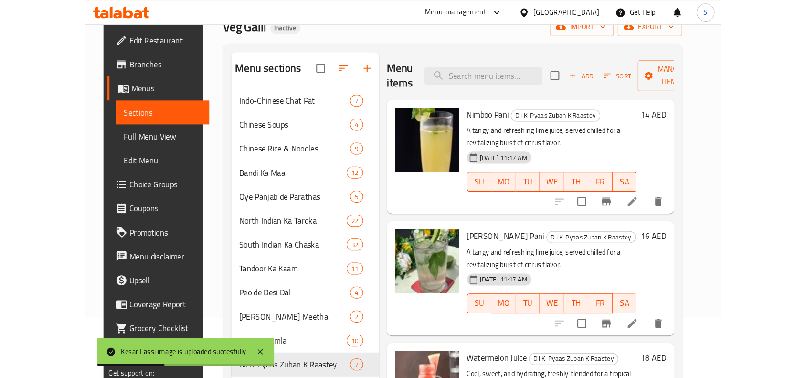
scroll to position [0, 0]
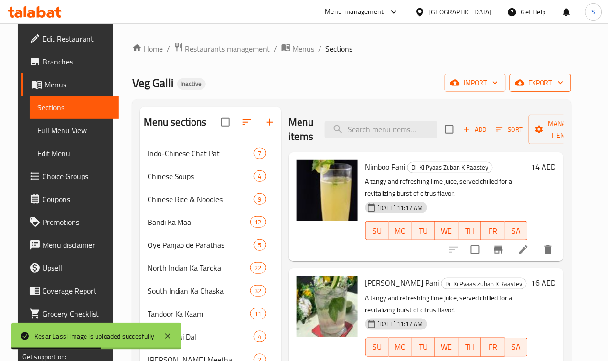
click at [548, 86] on span "export" at bounding box center [540, 83] width 46 height 12
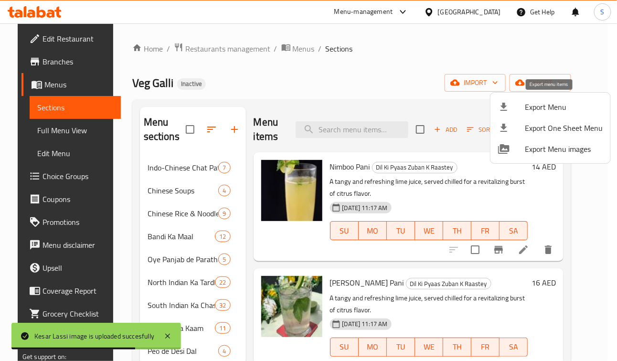
click at [524, 112] on div at bounding box center [511, 106] width 27 height 11
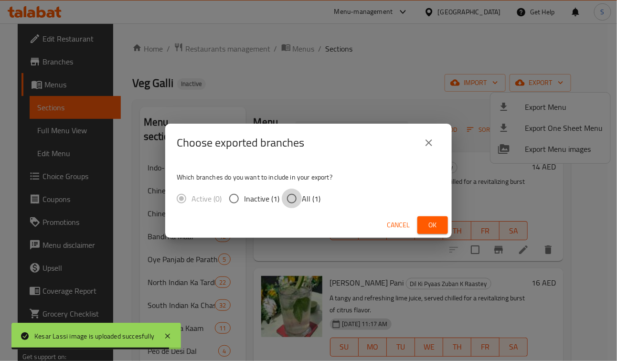
click at [295, 192] on input "All (1)" at bounding box center [292, 199] width 20 height 20
radio input "true"
click at [431, 222] on span "Ok" at bounding box center [432, 225] width 15 height 12
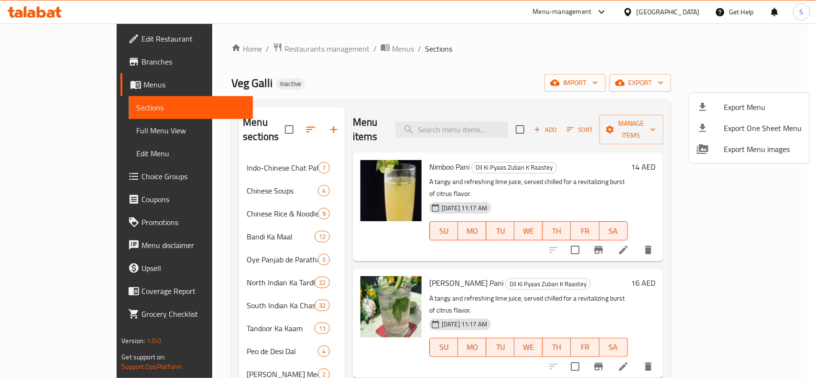
click at [464, 76] on div at bounding box center [408, 189] width 816 height 378
